Goal: Task Accomplishment & Management: Use online tool/utility

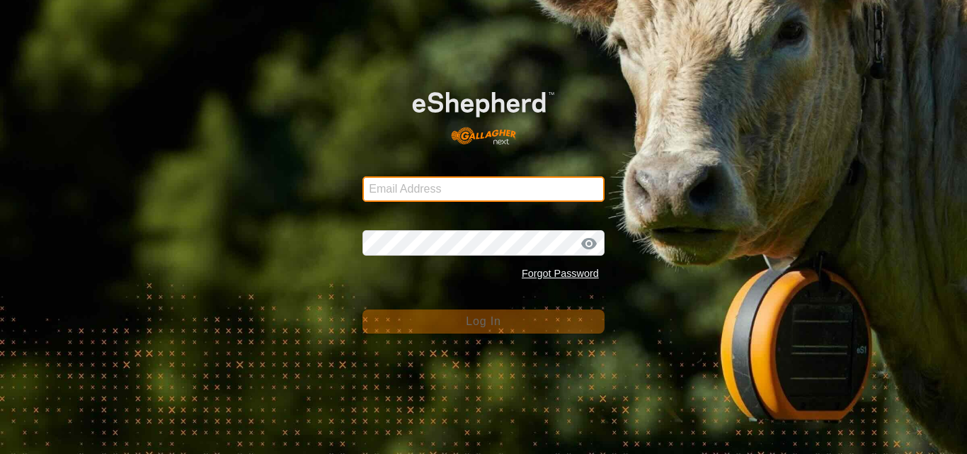
click at [426, 190] on input "Email Address" at bounding box center [484, 188] width 242 height 25
type input "jnerg84@gmail.com"
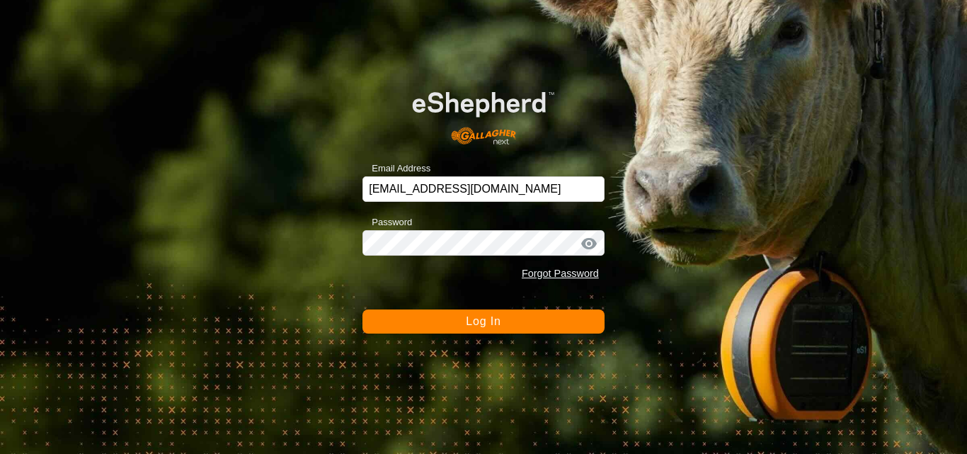
click at [473, 324] on span "Log In" at bounding box center [483, 321] width 35 height 12
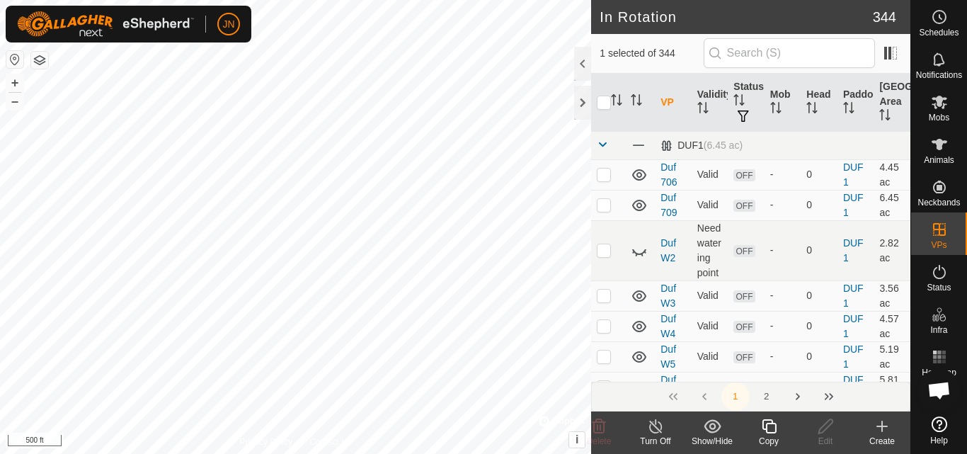
click at [770, 431] on icon at bounding box center [770, 426] width 18 height 17
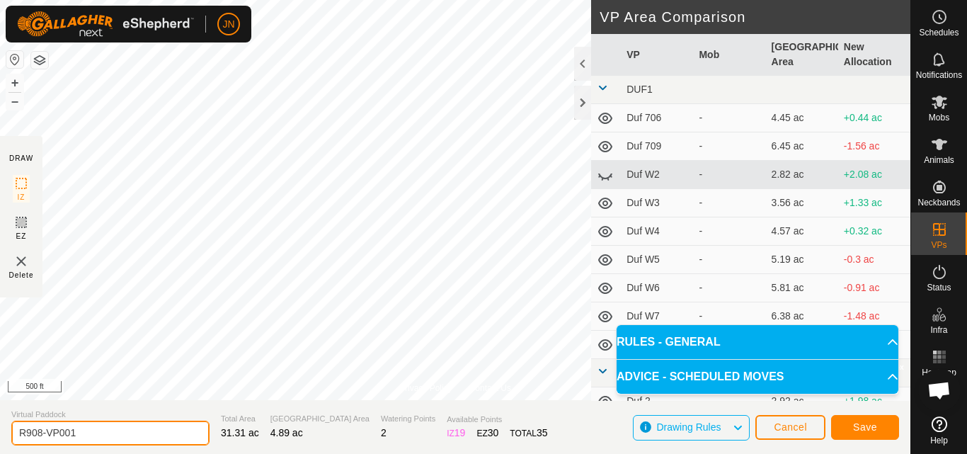
click at [106, 435] on input "R908-VP001" at bounding box center [110, 433] width 198 height 25
type input "R909"
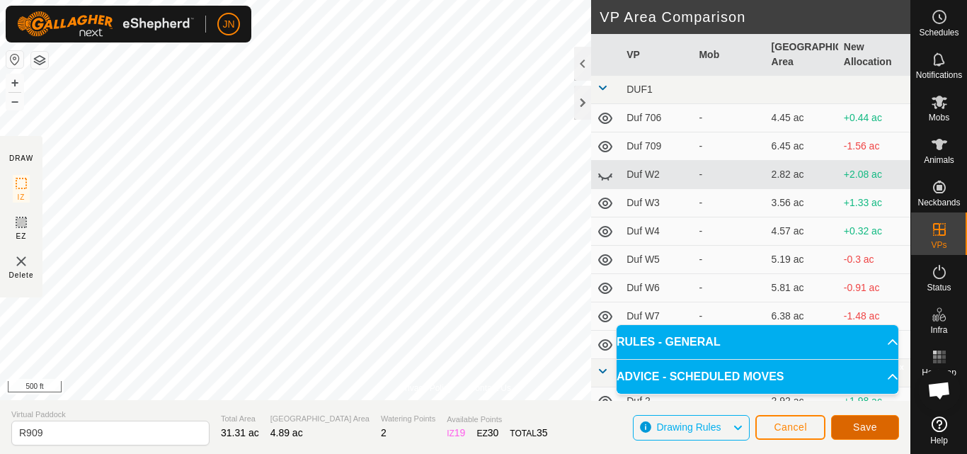
click at [859, 425] on span "Save" at bounding box center [865, 426] width 24 height 11
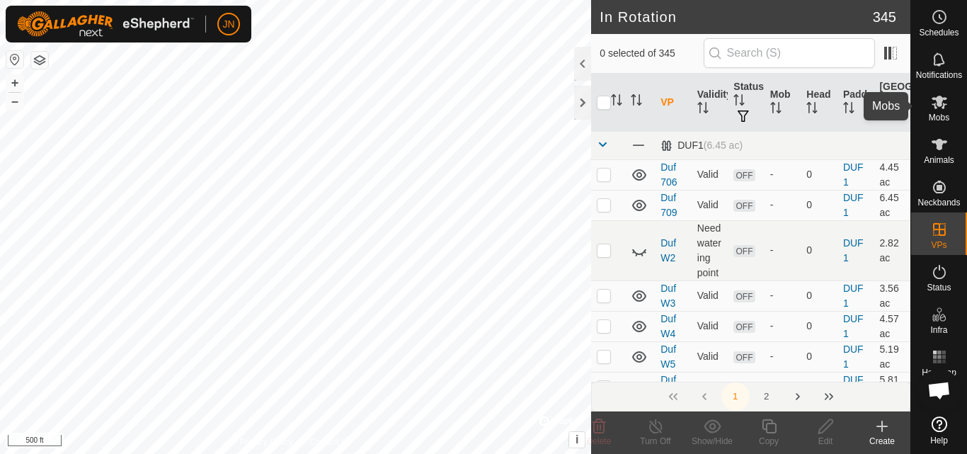
click at [941, 106] on icon at bounding box center [940, 102] width 16 height 13
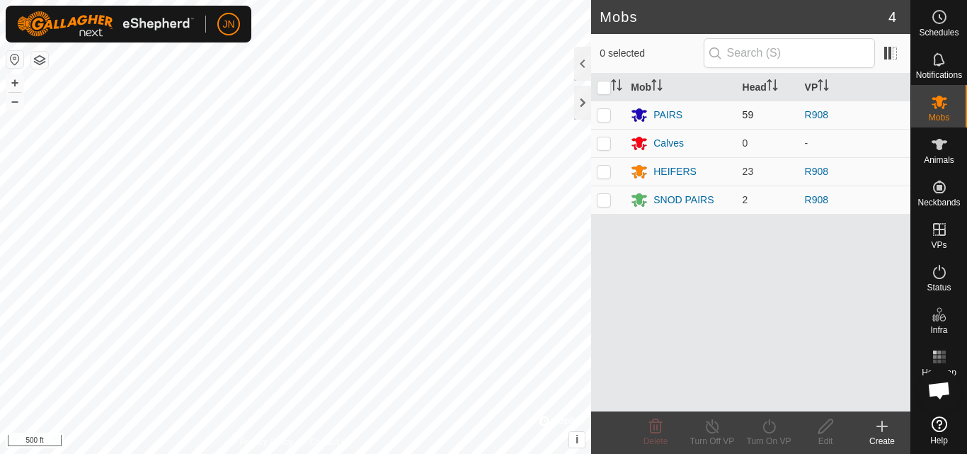
click at [606, 115] on p-checkbox at bounding box center [604, 114] width 14 height 11
checkbox input "true"
click at [598, 170] on p-checkbox at bounding box center [604, 171] width 14 height 11
checkbox input "true"
click at [600, 202] on p-checkbox at bounding box center [604, 199] width 14 height 11
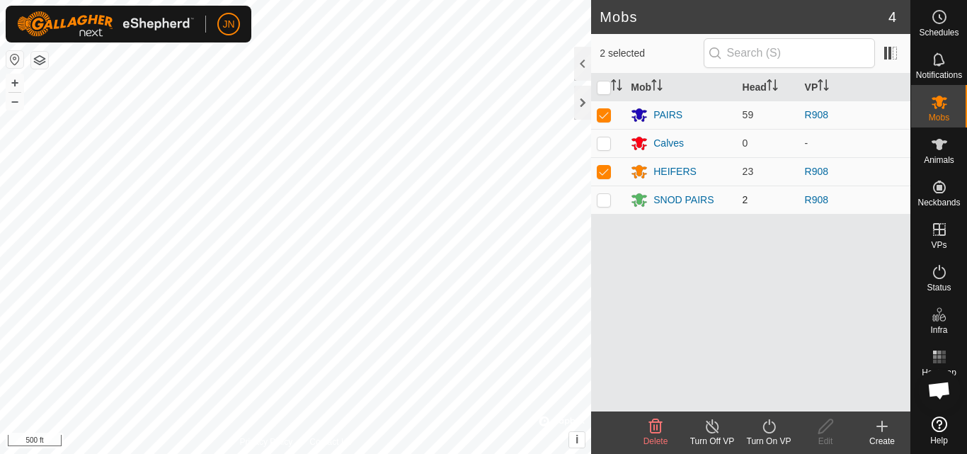
checkbox input "true"
click at [770, 436] on div "Turn On VP" at bounding box center [769, 441] width 57 height 13
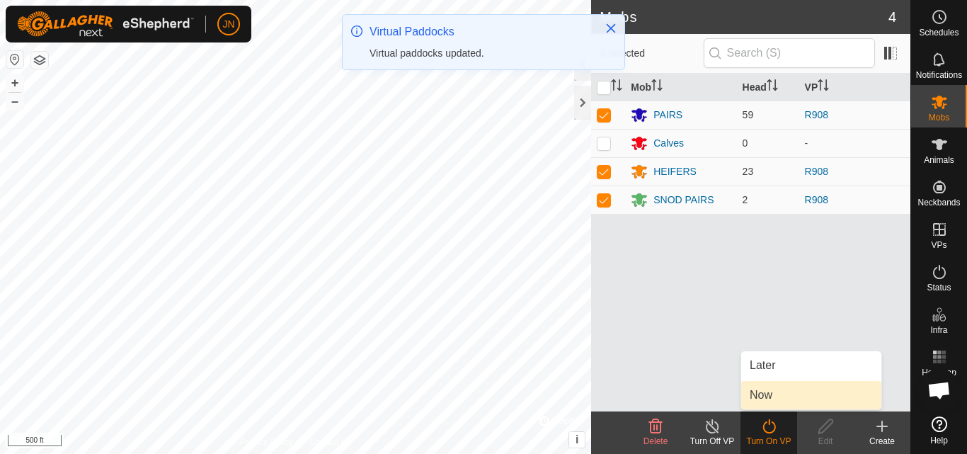
click at [768, 394] on link "Now" at bounding box center [811, 395] width 140 height 28
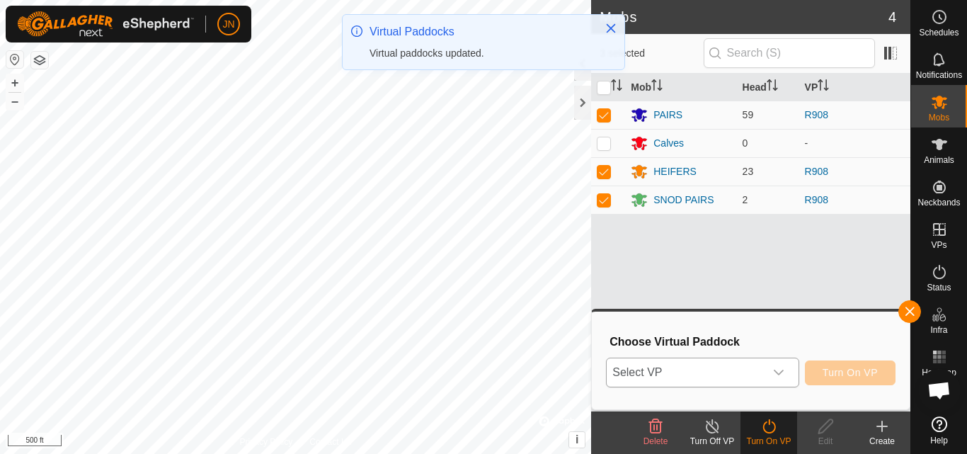
click at [710, 372] on span "Select VP" at bounding box center [685, 372] width 157 height 28
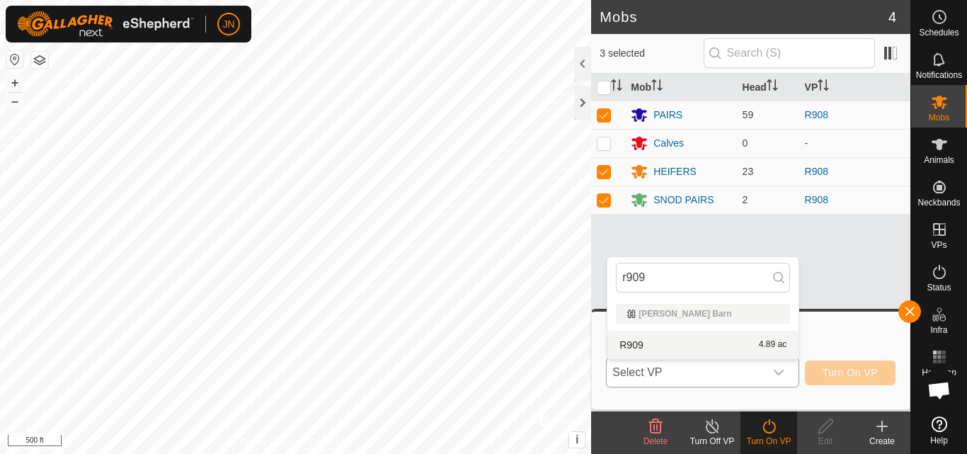
type input "r909"
click at [724, 347] on li "R909 4.89 ac" at bounding box center [703, 345] width 191 height 28
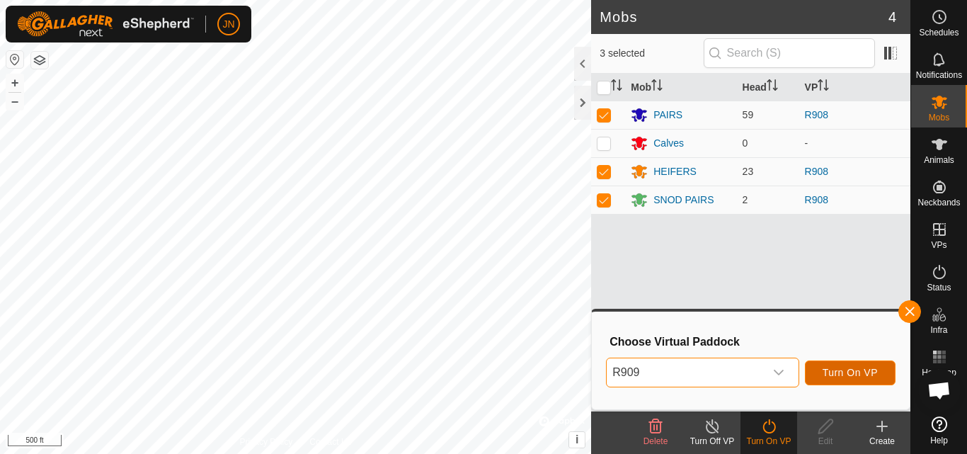
click at [853, 370] on span "Turn On VP" at bounding box center [850, 372] width 55 height 11
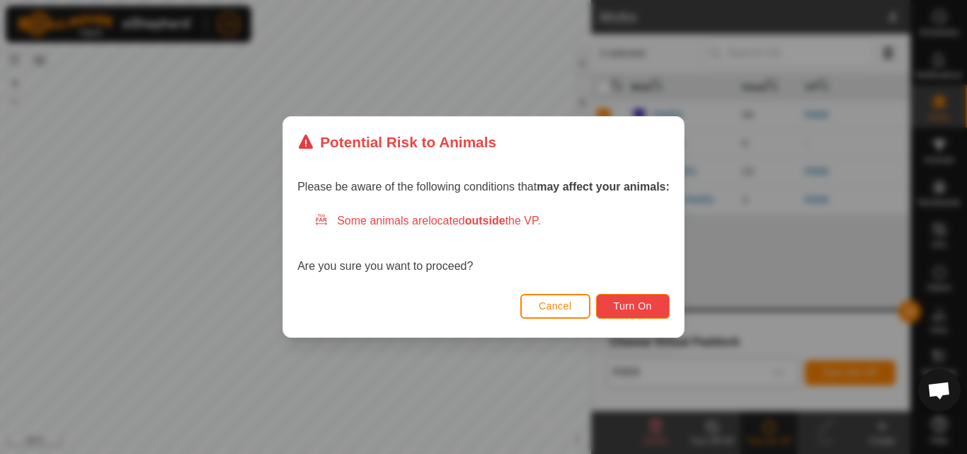
click at [649, 307] on span "Turn On" at bounding box center [633, 305] width 38 height 11
